Goal: Task Accomplishment & Management: Manage account settings

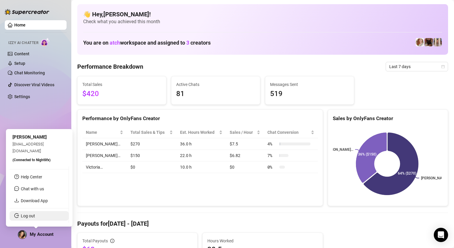
click at [27, 213] on link "Log out" at bounding box center [28, 215] width 14 height 5
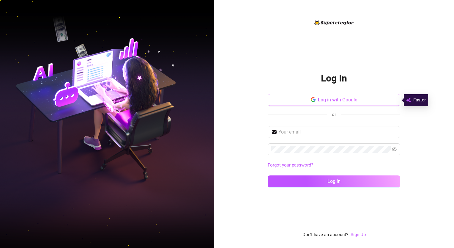
click at [282, 104] on button "Log in with Google" at bounding box center [334, 100] width 133 height 12
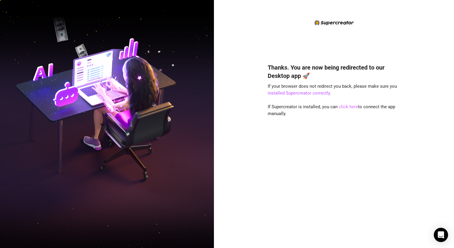
click at [342, 105] on link "click here" at bounding box center [348, 106] width 19 height 5
